Goal: Find specific page/section: Find specific page/section

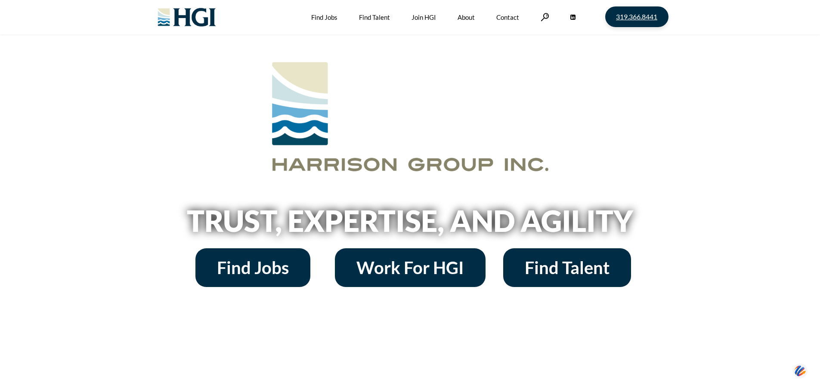
click at [626, 18] on span "319.366.8441" at bounding box center [636, 16] width 41 height 7
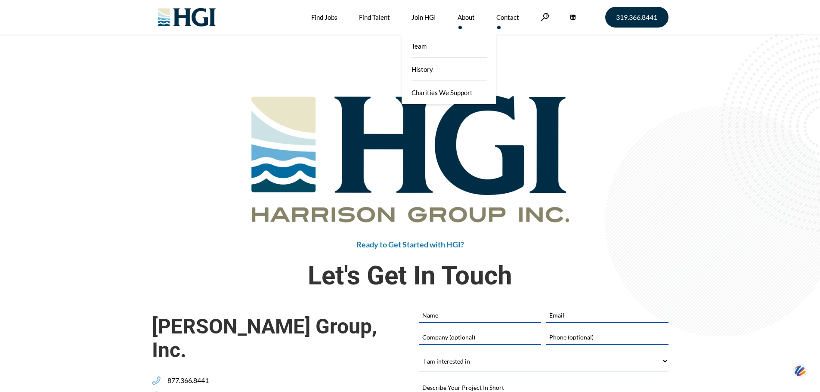
click at [467, 18] on link "About" at bounding box center [466, 17] width 17 height 34
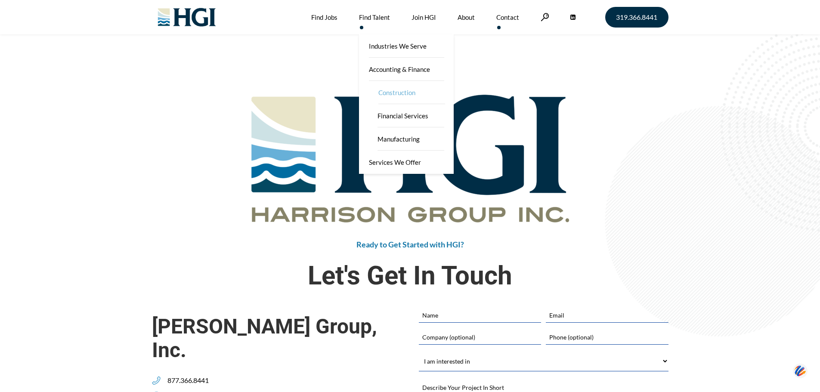
click at [396, 91] on link "Construction" at bounding box center [412, 92] width 86 height 23
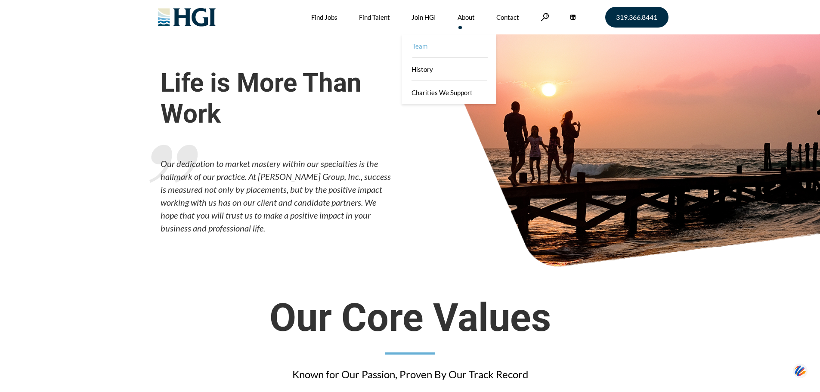
click at [475, 50] on link "Team" at bounding box center [450, 45] width 95 height 23
